Goal: Navigation & Orientation: Find specific page/section

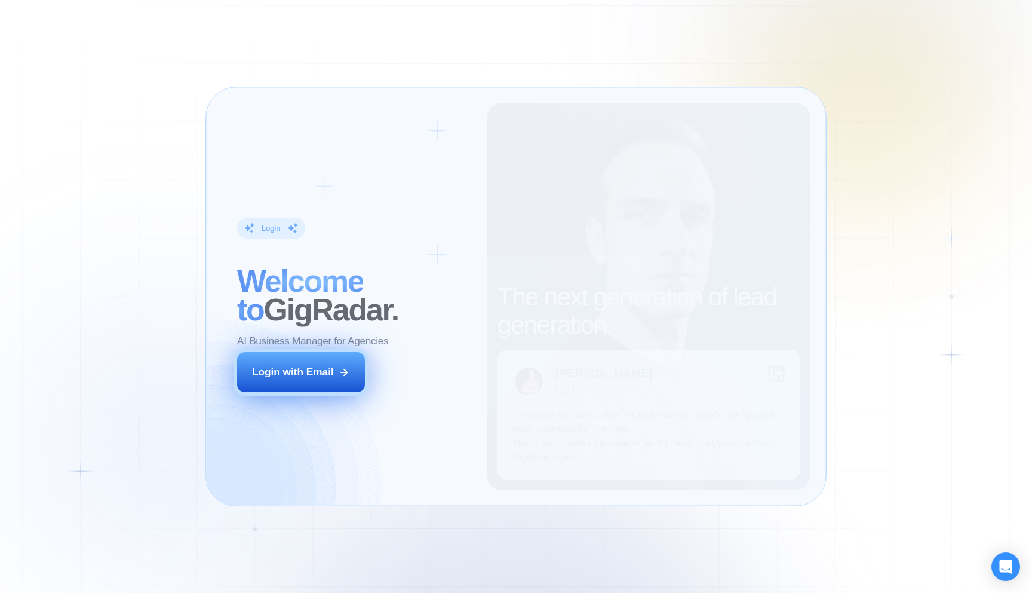
click at [304, 373] on div "Login with Email" at bounding box center [293, 372] width 82 height 14
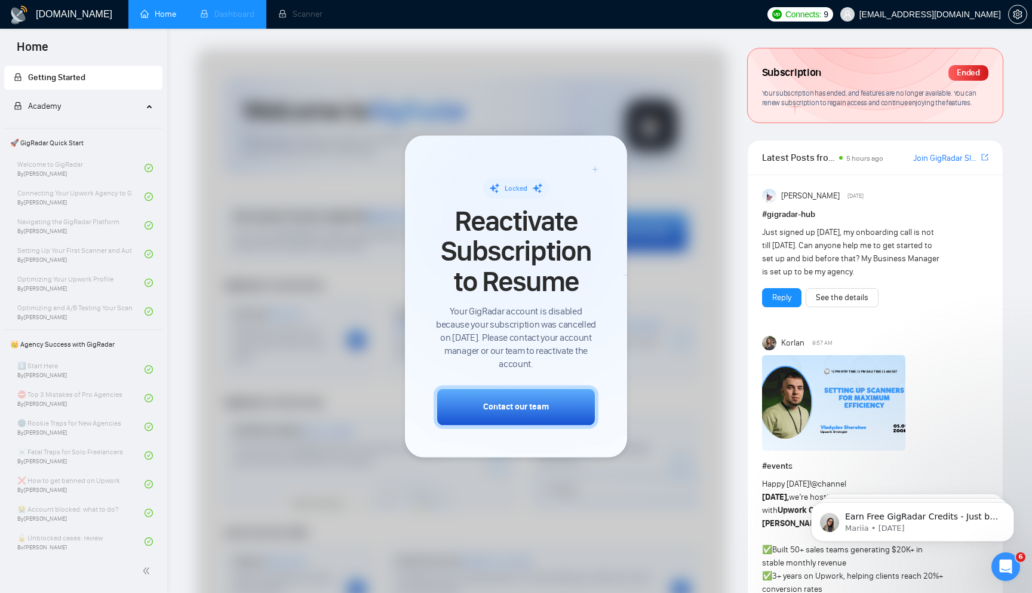
click at [214, 20] on li "Dashboard" at bounding box center [227, 14] width 78 height 29
click at [289, 18] on li "Scanner" at bounding box center [300, 14] width 68 height 29
